Goal: Task Accomplishment & Management: Manage account settings

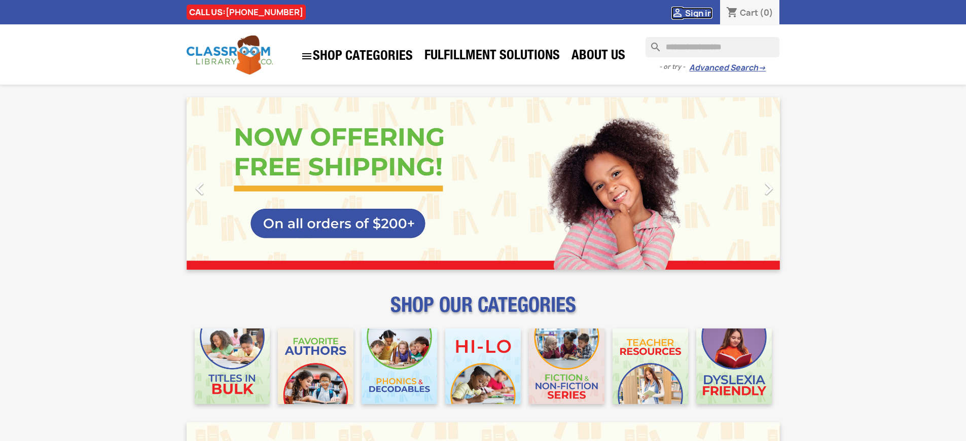
click at [703, 13] on span "Sign in" at bounding box center [698, 13] width 27 height 11
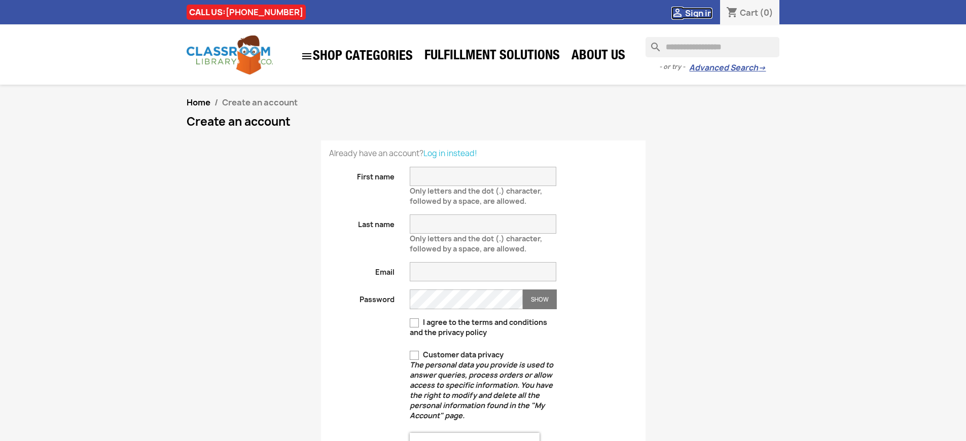
click at [703, 13] on span "Sign in" at bounding box center [698, 13] width 27 height 11
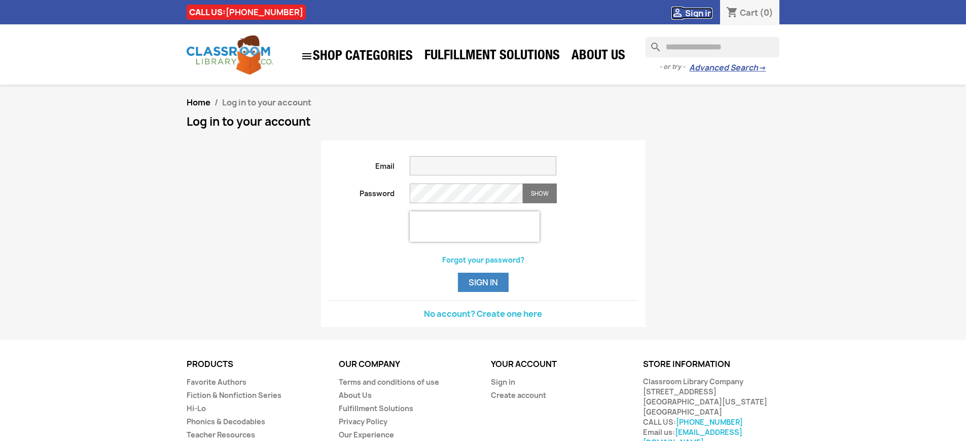
click at [703, 13] on span "Sign in" at bounding box center [698, 13] width 27 height 11
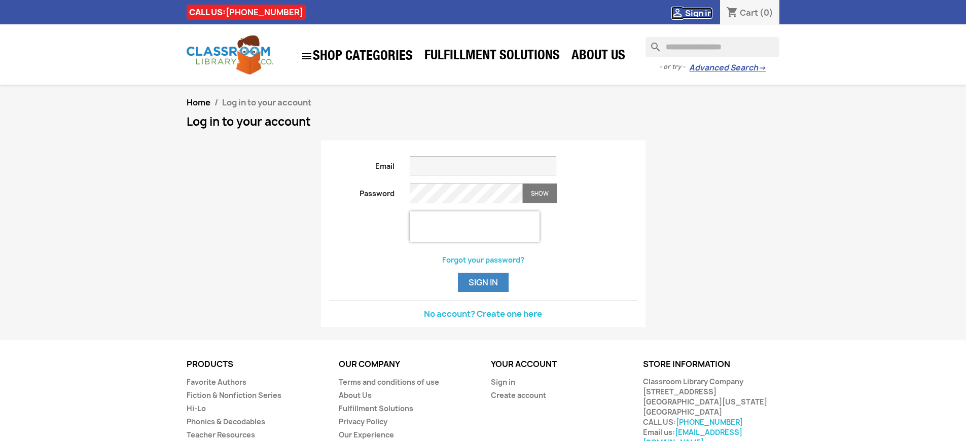
click at [703, 13] on span "Sign in" at bounding box center [698, 13] width 27 height 11
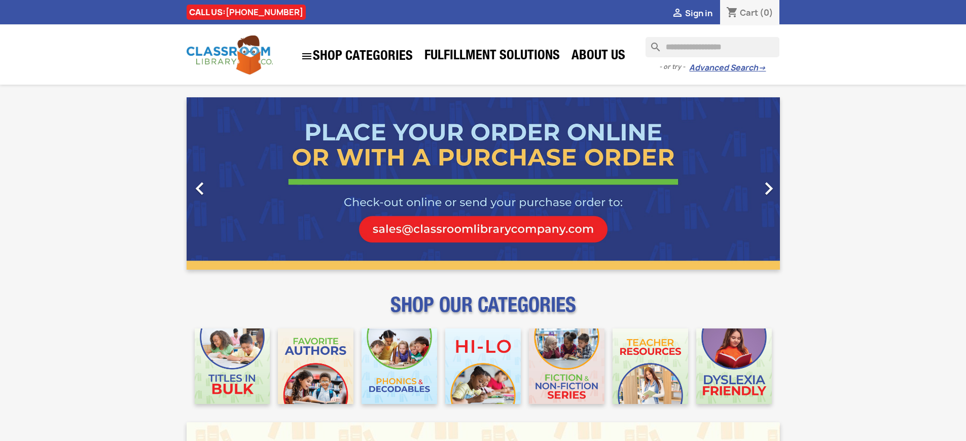
click at [703, 13] on span "Sign in" at bounding box center [698, 13] width 27 height 11
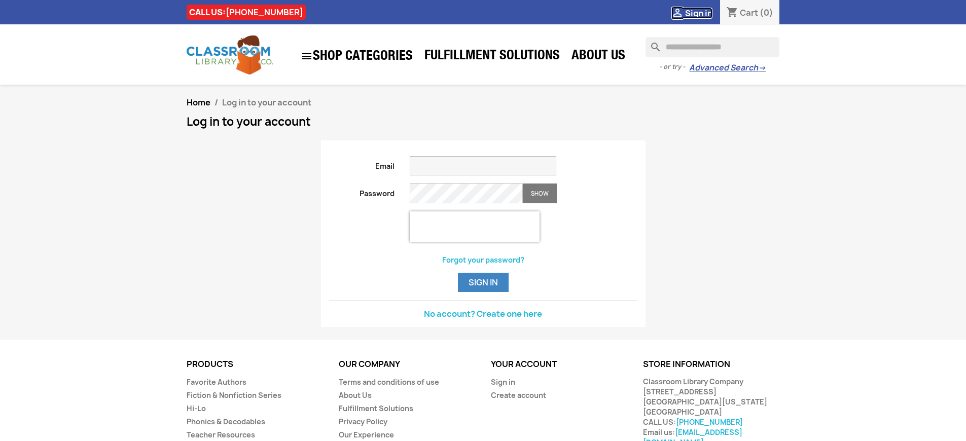
click at [703, 13] on span "Sign in" at bounding box center [698, 13] width 27 height 11
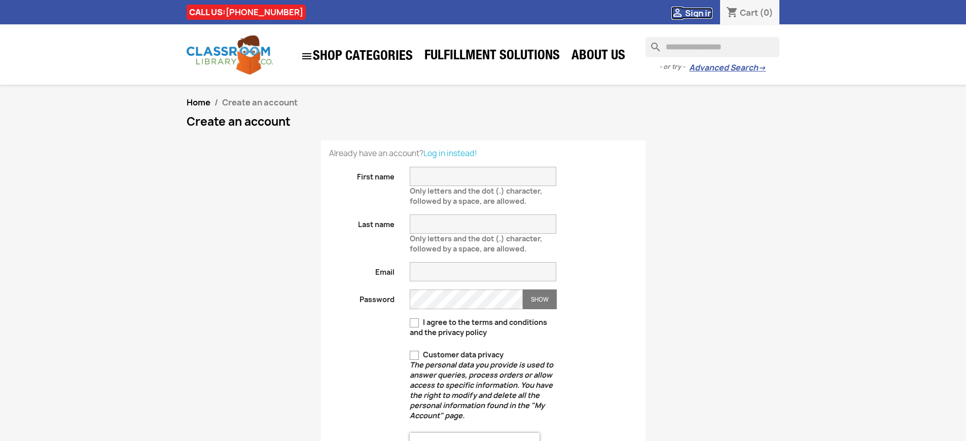
click at [703, 13] on span "Sign in" at bounding box center [698, 13] width 27 height 11
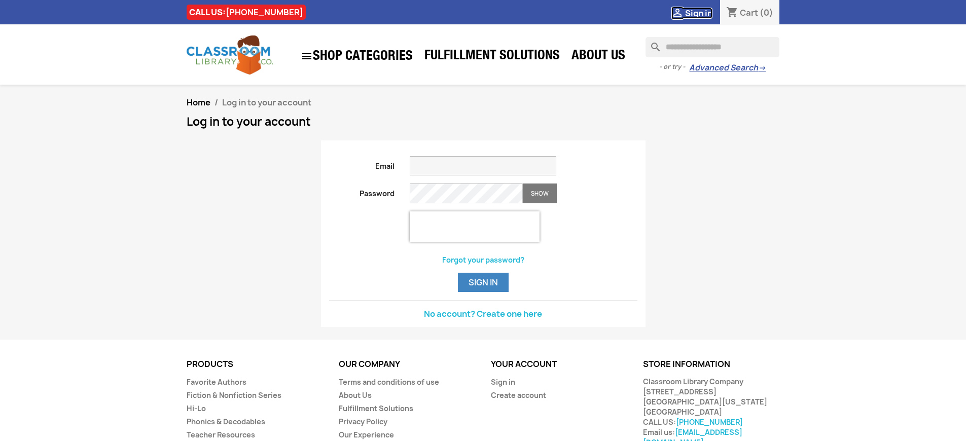
click at [703, 13] on span "Sign in" at bounding box center [698, 13] width 27 height 11
click at [483, 292] on button "Sign in" at bounding box center [483, 282] width 51 height 19
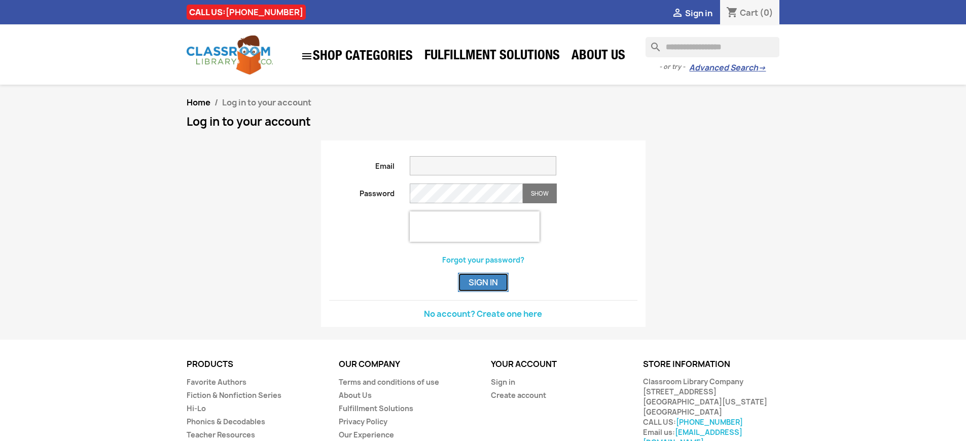
click at [483, 292] on button "Sign in" at bounding box center [483, 282] width 51 height 19
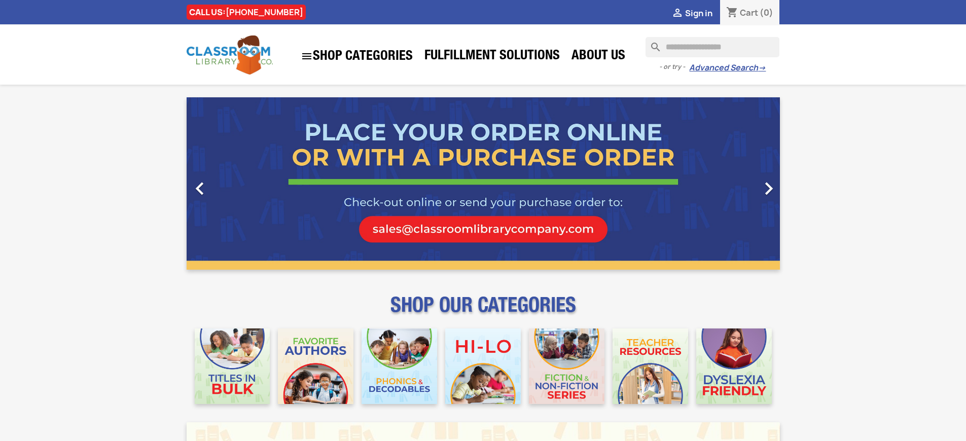
scroll to position [1277, 0]
